Goal: Task Accomplishment & Management: Use online tool/utility

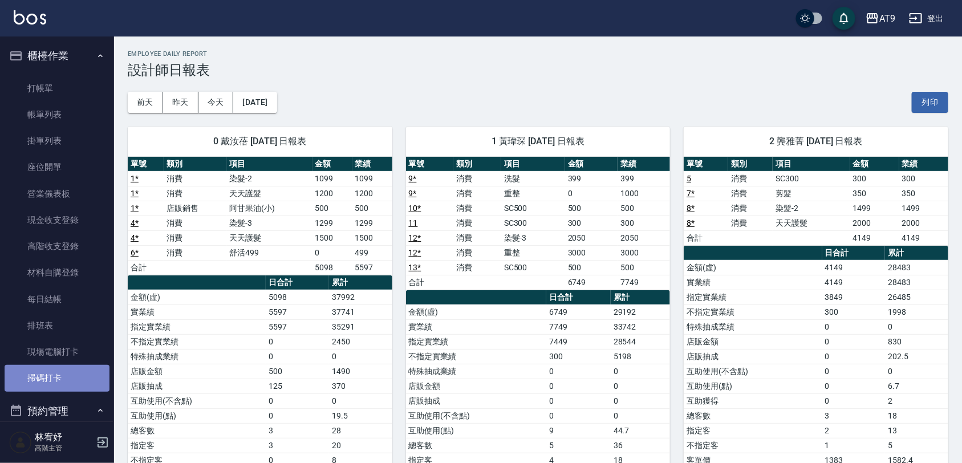
click at [60, 373] on link "掃碼打卡" at bounding box center [57, 378] width 105 height 26
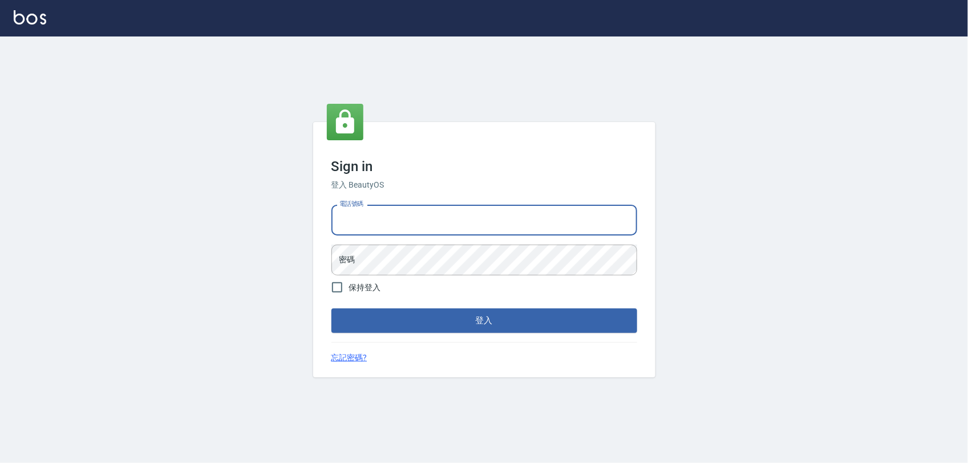
click at [439, 216] on input "電話號碼" at bounding box center [484, 220] width 306 height 31
type input "0975151920"
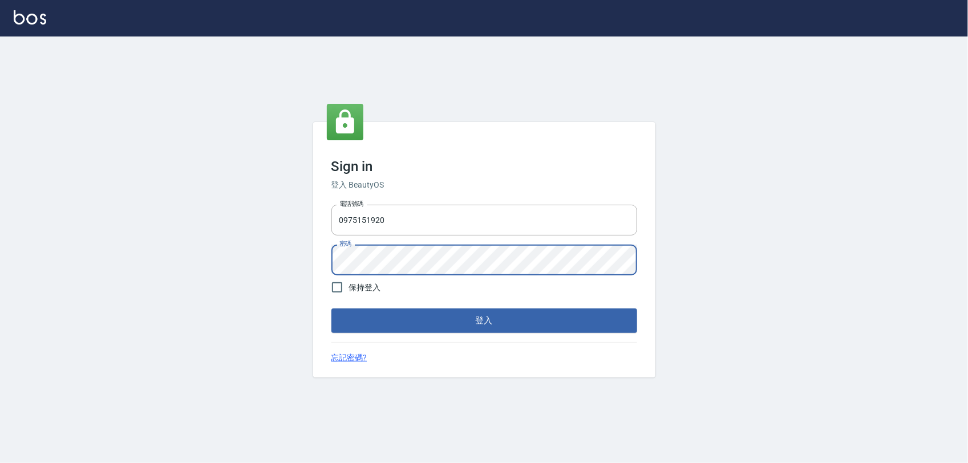
click at [331, 308] on button "登入" at bounding box center [484, 320] width 306 height 24
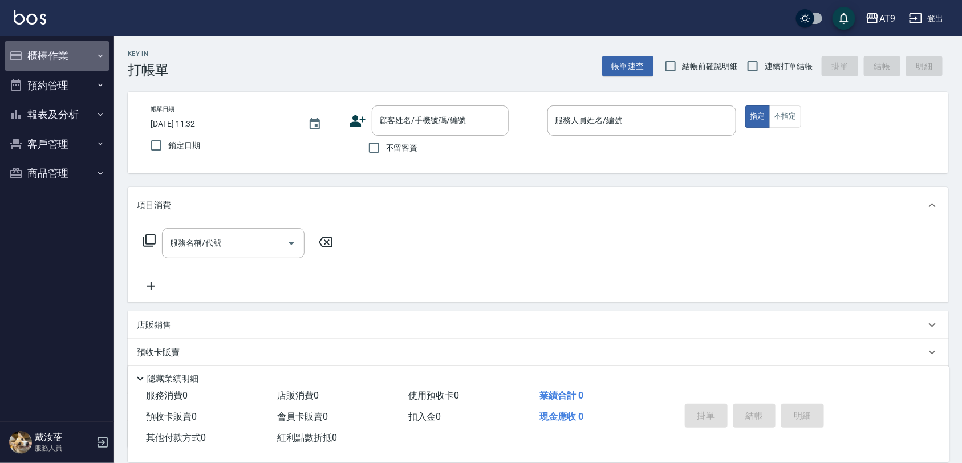
click at [88, 44] on button "櫃檯作業" at bounding box center [57, 56] width 105 height 30
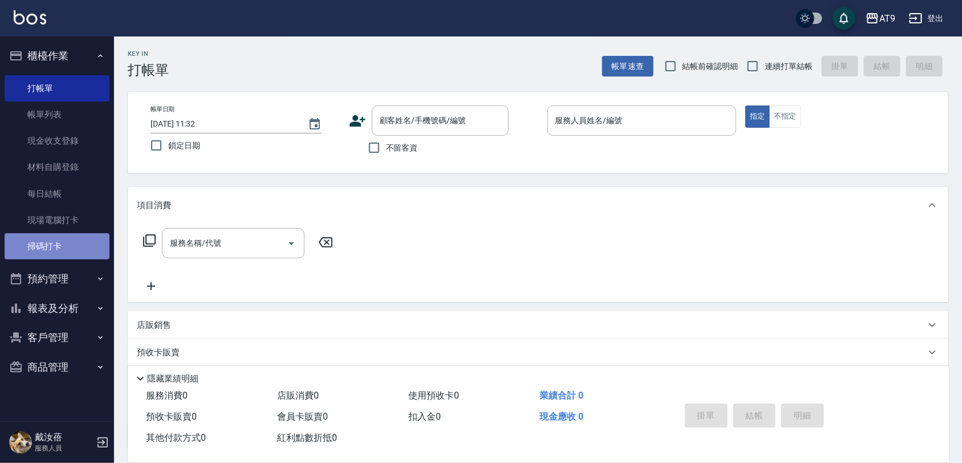
click at [71, 246] on link "掃碼打卡" at bounding box center [57, 246] width 105 height 26
